Goal: Find specific page/section: Find specific page/section

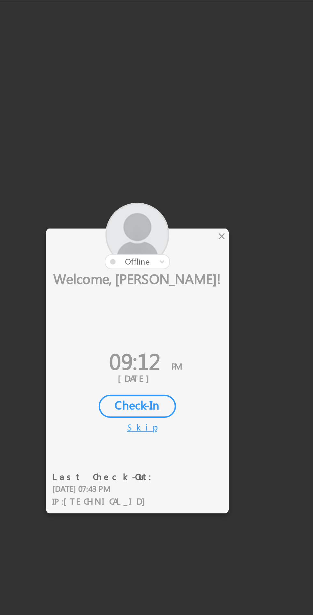
click at [186, 263] on div "×" at bounding box center [184, 262] width 7 height 7
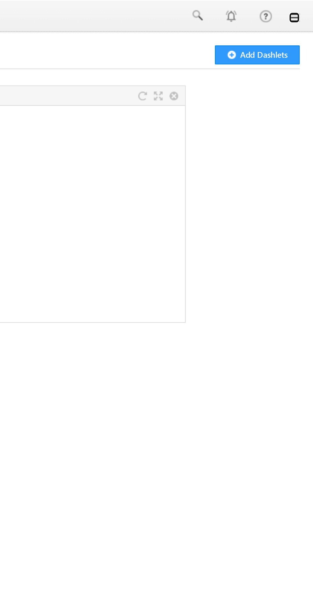
click at [306, 7] on link at bounding box center [303, 8] width 5 height 5
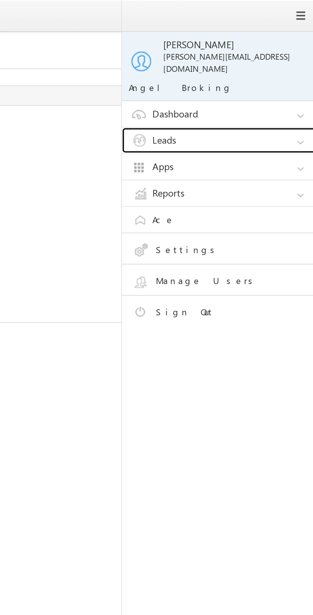
click at [266, 60] on link "Leads" at bounding box center [271, 66] width 96 height 12
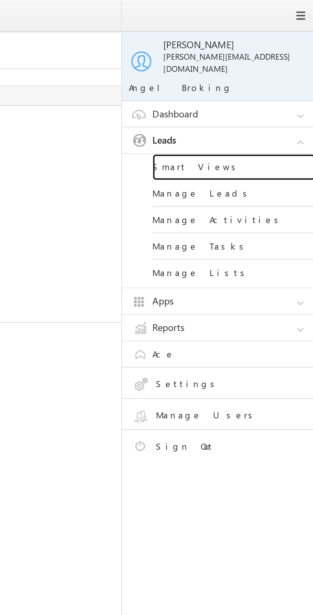
click at [263, 74] on link "Smart Views" at bounding box center [275, 78] width 77 height 12
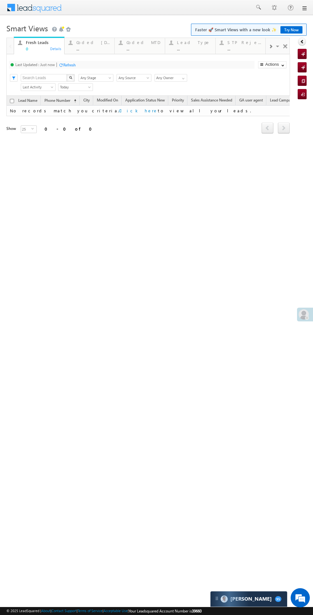
click at [83, 47] on div "..." at bounding box center [93, 48] width 34 height 5
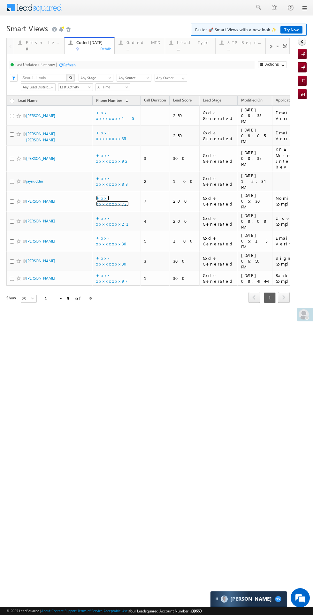
click at [102, 195] on link "+xx-xxxxxxxx72" at bounding box center [112, 200] width 33 height 11
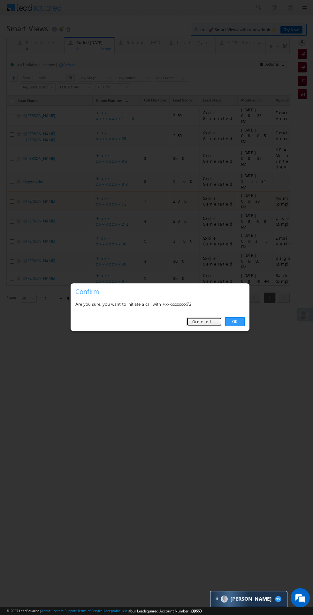
click at [208, 320] on link "Cancel" at bounding box center [203, 321] width 35 height 9
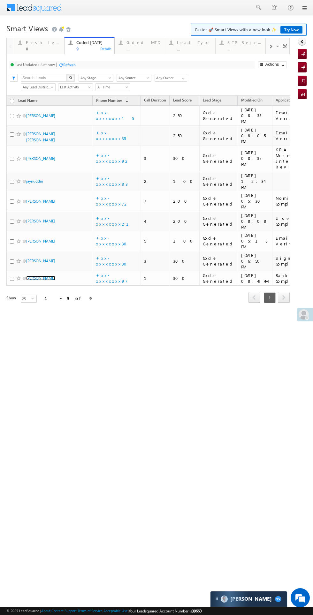
click at [35, 276] on link "[PERSON_NAME]" at bounding box center [40, 278] width 29 height 5
